Goal: Navigation & Orientation: Find specific page/section

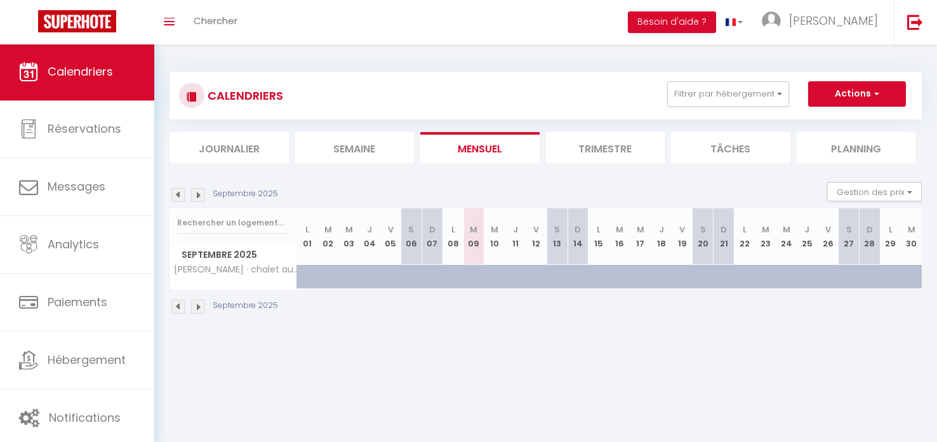
click at [195, 308] on img at bounding box center [198, 306] width 14 height 14
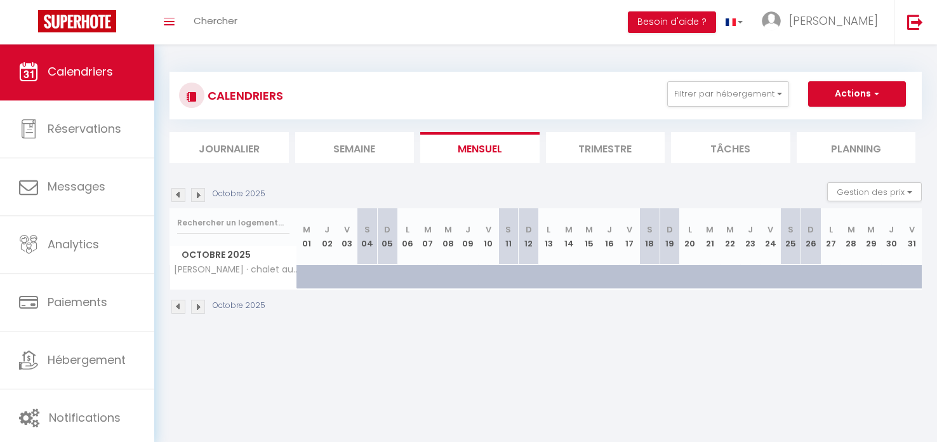
click at [195, 308] on img at bounding box center [198, 306] width 14 height 14
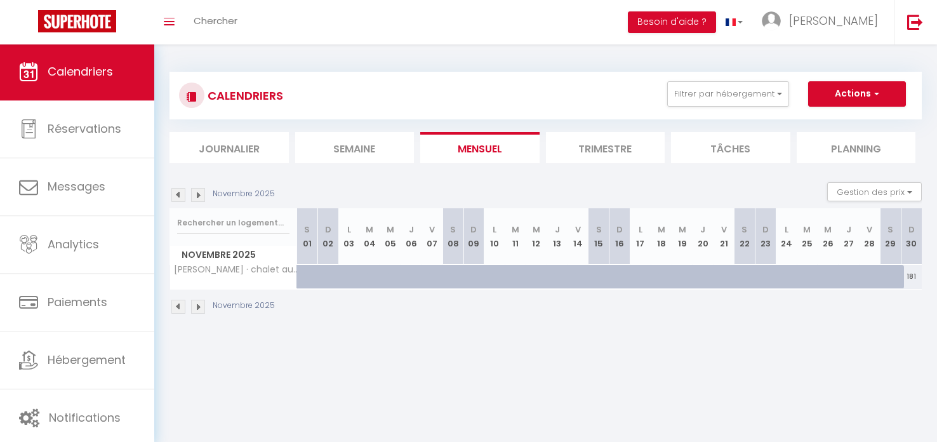
click at [195, 308] on img at bounding box center [198, 306] width 14 height 14
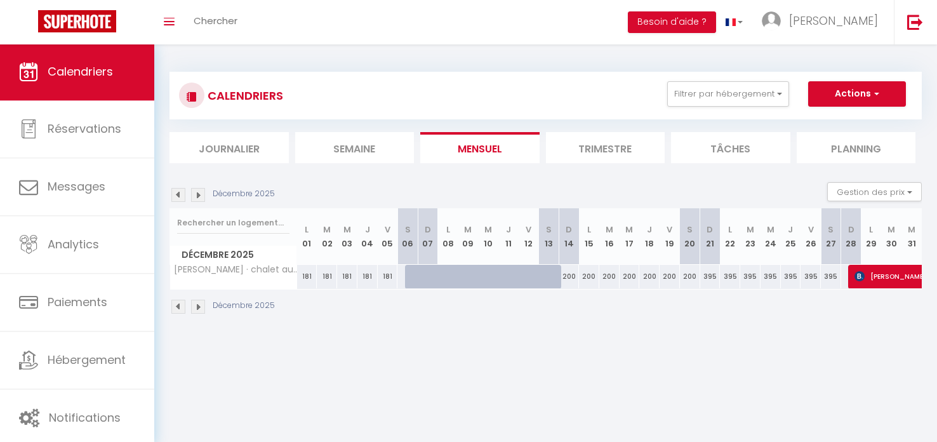
click at [195, 308] on img at bounding box center [198, 306] width 14 height 14
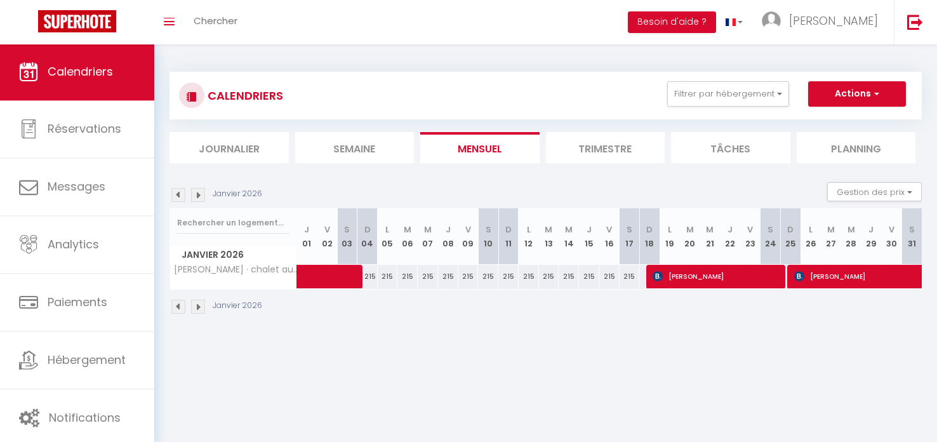
click at [195, 308] on img at bounding box center [198, 306] width 14 height 14
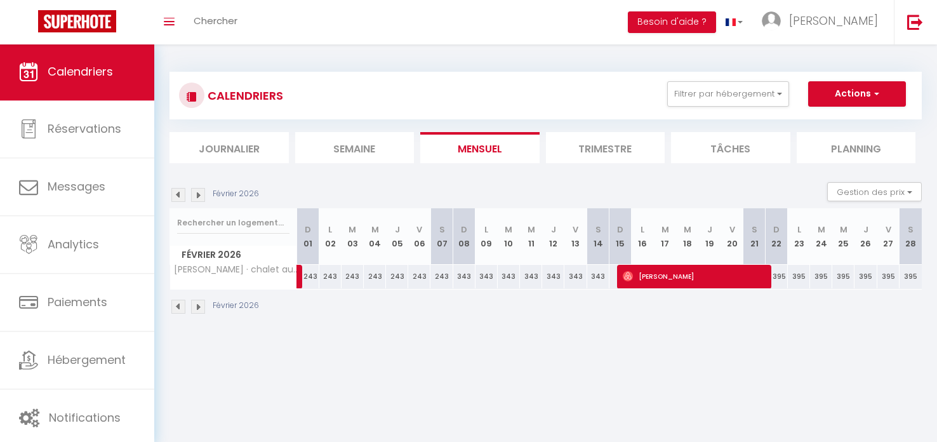
click at [195, 308] on img at bounding box center [198, 306] width 14 height 14
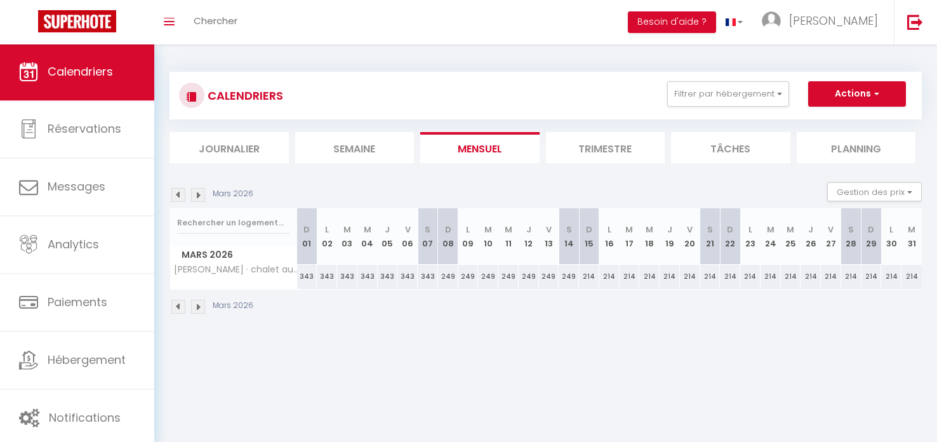
click at [178, 306] on img at bounding box center [178, 306] width 14 height 14
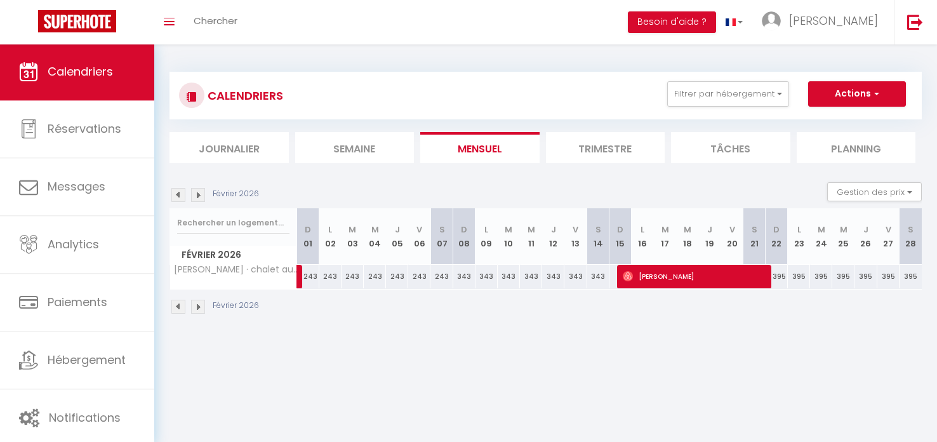
click at [178, 306] on img at bounding box center [178, 306] width 14 height 14
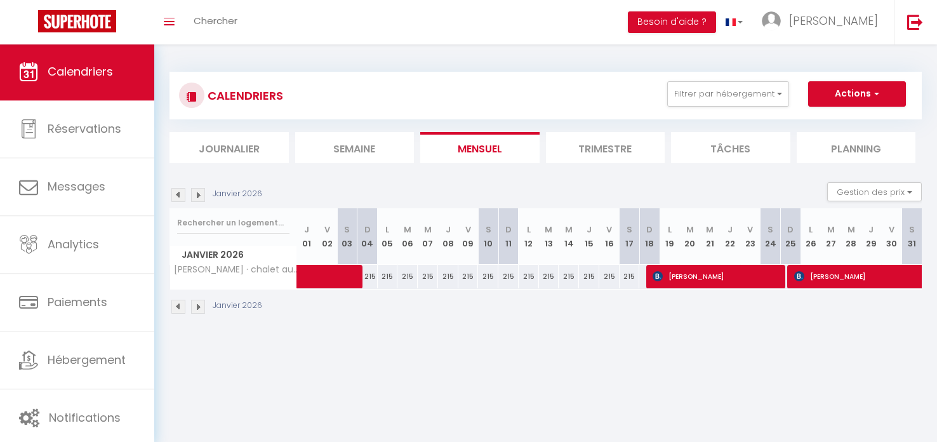
click at [178, 306] on img at bounding box center [178, 306] width 14 height 14
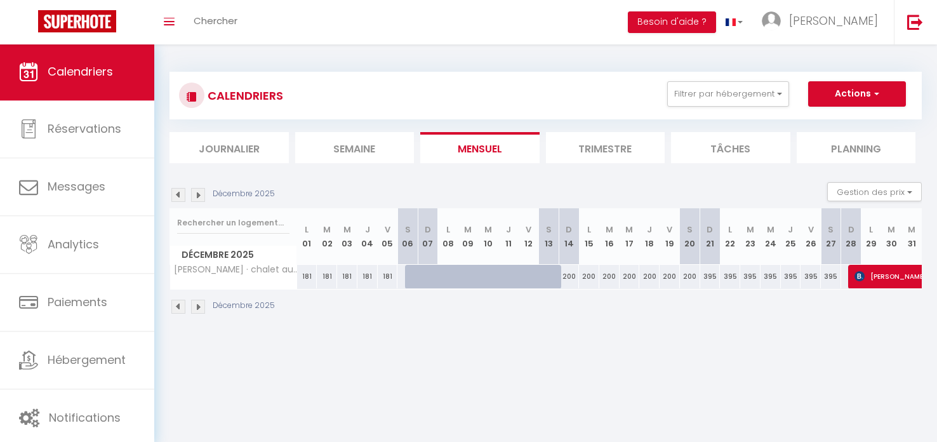
click at [178, 306] on img at bounding box center [178, 306] width 14 height 14
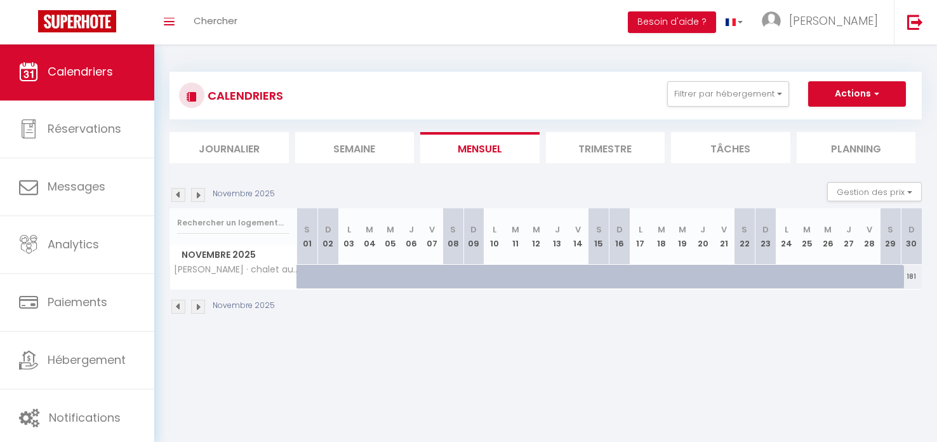
click at [197, 305] on img at bounding box center [198, 306] width 14 height 14
